Goal: Communication & Community: Answer question/provide support

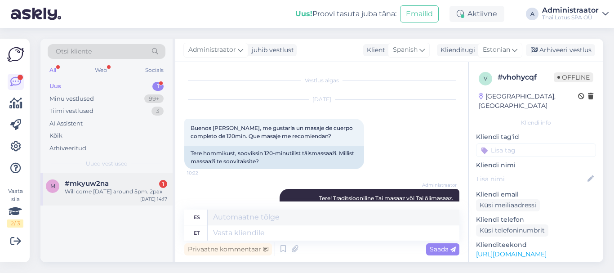
scroll to position [108, 0]
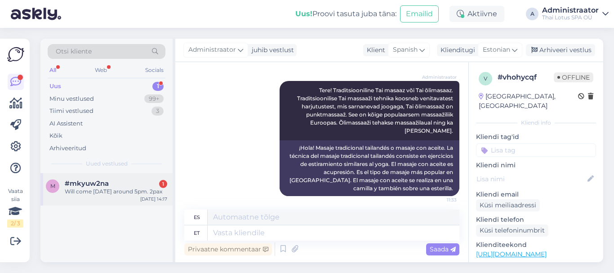
click at [91, 195] on div "Will come [DATE] around 5pm. 2pax" at bounding box center [116, 191] width 102 height 8
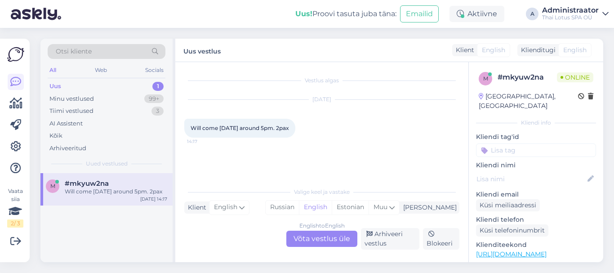
click at [311, 236] on div "English to English Võta vestlus üle" at bounding box center [321, 239] width 71 height 16
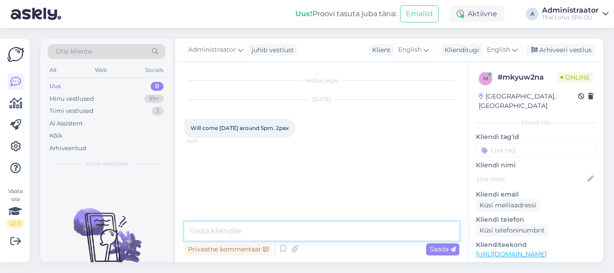
click at [227, 231] on textarea at bounding box center [321, 231] width 275 height 19
click at [515, 47] on icon at bounding box center [514, 50] width 5 height 10
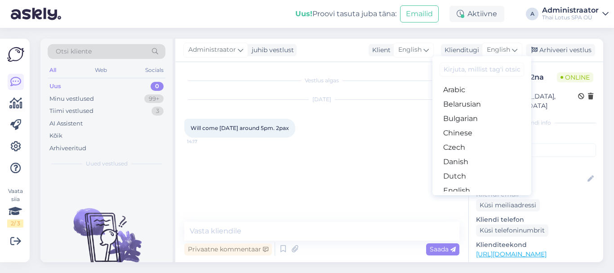
click at [485, 69] on input at bounding box center [482, 69] width 84 height 14
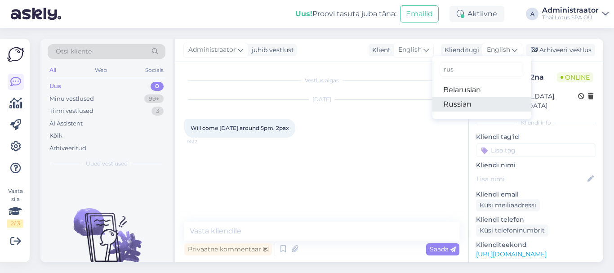
type input "rus"
click at [459, 106] on link "Russian" at bounding box center [481, 104] width 99 height 14
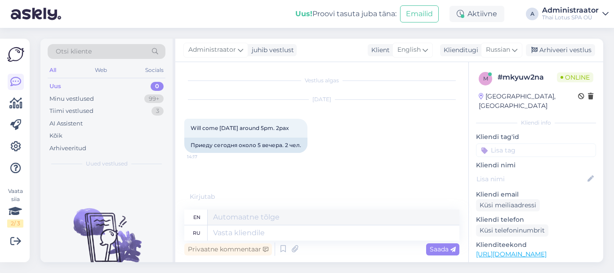
scroll to position [15, 0]
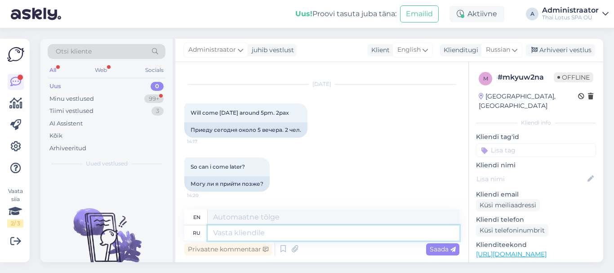
click at [218, 232] on textarea at bounding box center [334, 232] width 252 height 15
type textarea "Hello"
type textarea "Hello!"
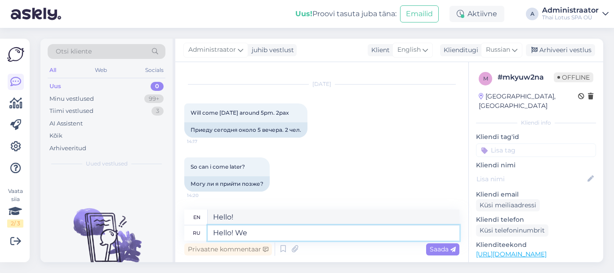
type textarea "Hello! We"
type textarea "Hello! We have a"
type textarea "Hello! We have"
type textarea "Hello! We have available"
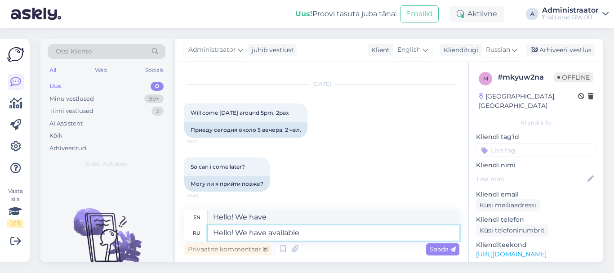
type textarea "Hello! We are available"
type textarea "Hello! We have available time"
type textarea "Hello! We have available time for"
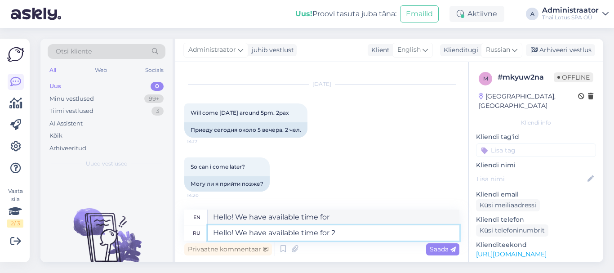
type textarea "Hello! We have available time for 2"
type textarea "Hello! We have available time for 2 separ"
type textarea "Hello! We have available time for 2 sepa"
type textarea "Hello! We have available time for 2 separate"
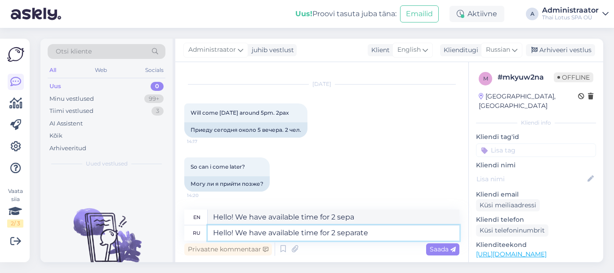
type textarea "Hello! We have available time for 2 separate"
type textarea "Hello! We have available time for 2 separate massage"
type textarea "Hello! We have available time for 2 separate massages"
type textarea "Hello! We have available time for 2 separate massages ("
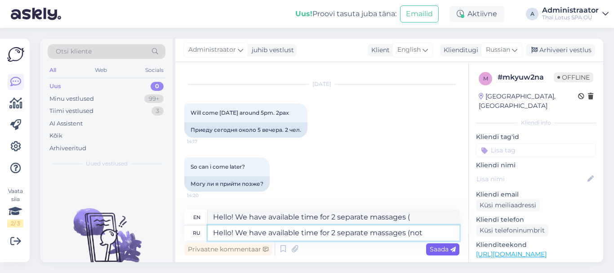
type textarea "Hello! We have available time for 2 separate massages (not"
type textarea "Hello! We have available time for 2 separate massages (not for"
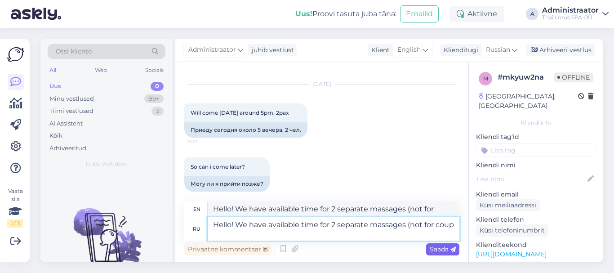
scroll to position [23, 0]
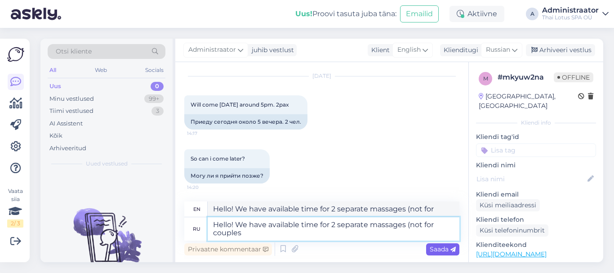
type textarea "Hello! We have available time for 2 separate massages (not for couples m"
type textarea "Hello! We have available time for 2 separate massages (not for couples"
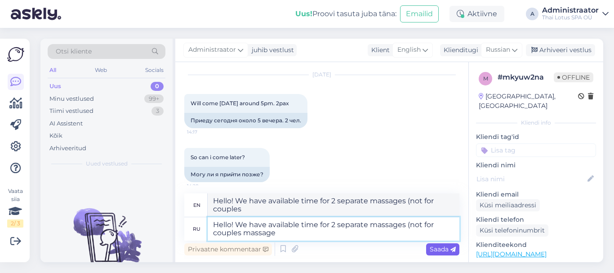
type textarea "Hello! We have available time for 2 separate massages (not for couples massage)"
click at [368, 226] on textarea "Hello! We have available time for 2 separate massages (not for couples massage)" at bounding box center [334, 228] width 252 height 23
type textarea "Hello! We have available time for 2 separate thso massages (not for couples mas…"
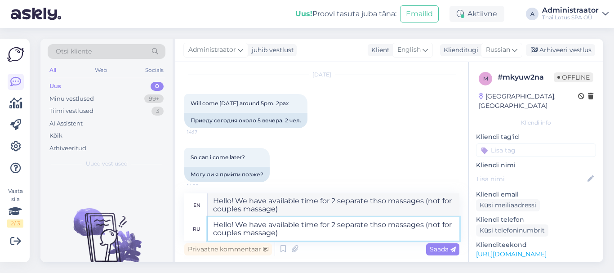
type textarea "Hello! We have available time for 2 separate ths massages (not for couples mass…"
type textarea "Hello! We have available time for 2 separate th massages (not for couples massa…"
type textarea "Hello! We have available time for 2 separate tha massages (not for couples mass…"
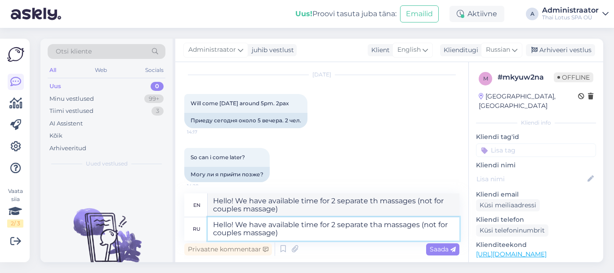
type textarea "Hello! We have available time for 2 separate tha massages (not for couples mass…"
type textarea "Hello! We have available time for 2 separate thai massages (not for couples mas…"
type textarea "Hello! We have available time for 2 separate thai oil massages (not for couples…"
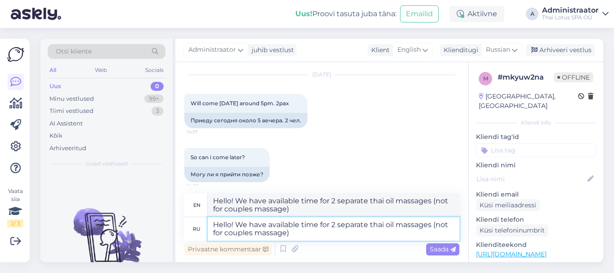
click at [434, 226] on textarea "Hello! We have available time for 2 separate thai oil massages (not for couples…" at bounding box center [334, 228] width 252 height 23
click at [308, 231] on textarea "Hello! We have available time for 2 separate thai oil massages (not for couples…" at bounding box center [334, 228] width 252 height 23
type textarea "Hello! We have available time for 2 separate thai oil massages (not for couples…"
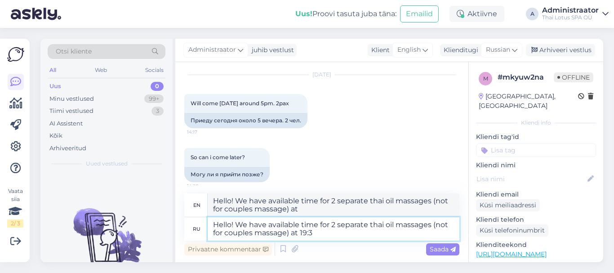
type textarea "Hello! We have available time for 2 separate thai oil massages (not for couples…"
click at [435, 249] on span "Saada" at bounding box center [443, 249] width 26 height 8
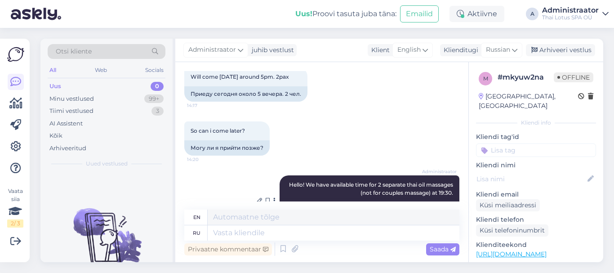
scroll to position [0, 0]
